Goal: Find specific page/section: Find specific page/section

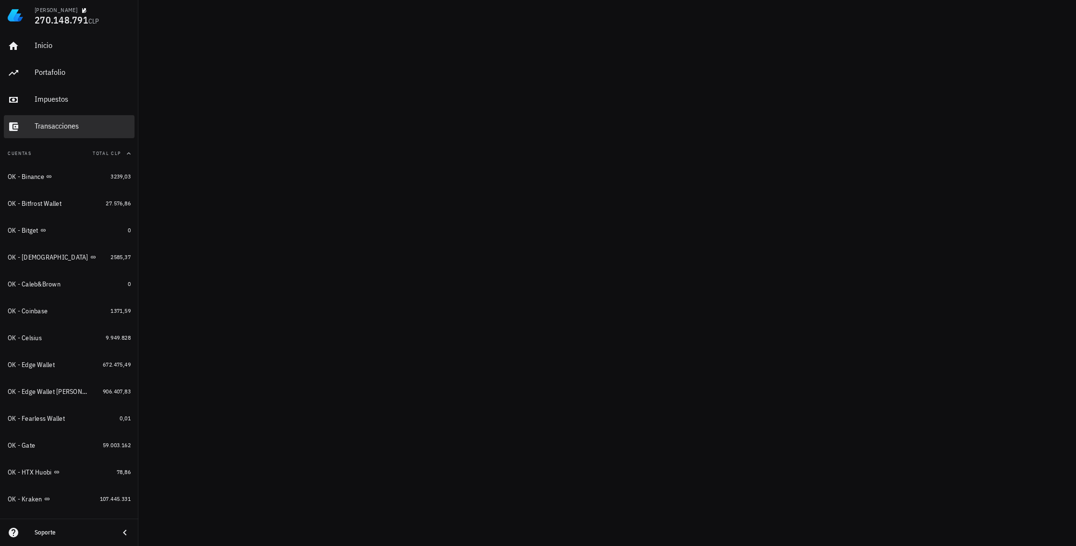
click at [61, 126] on div "Transacciones" at bounding box center [83, 125] width 96 height 9
